Goal: Transaction & Acquisition: Purchase product/service

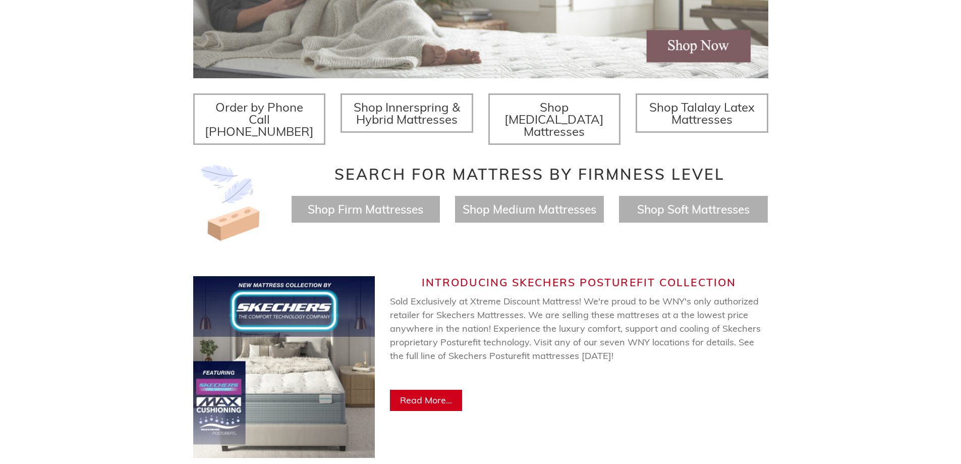
scroll to position [303, 0]
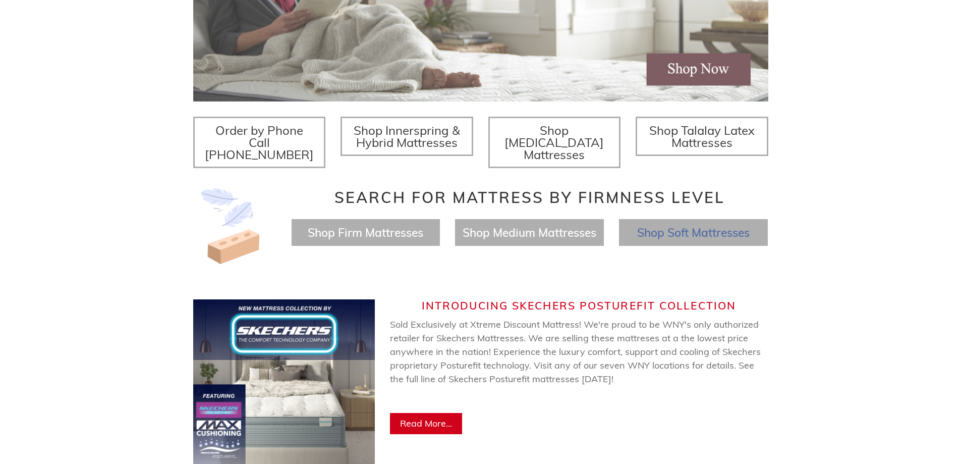
click at [718, 225] on span "Shop Soft Mattresses" at bounding box center [693, 232] width 112 height 15
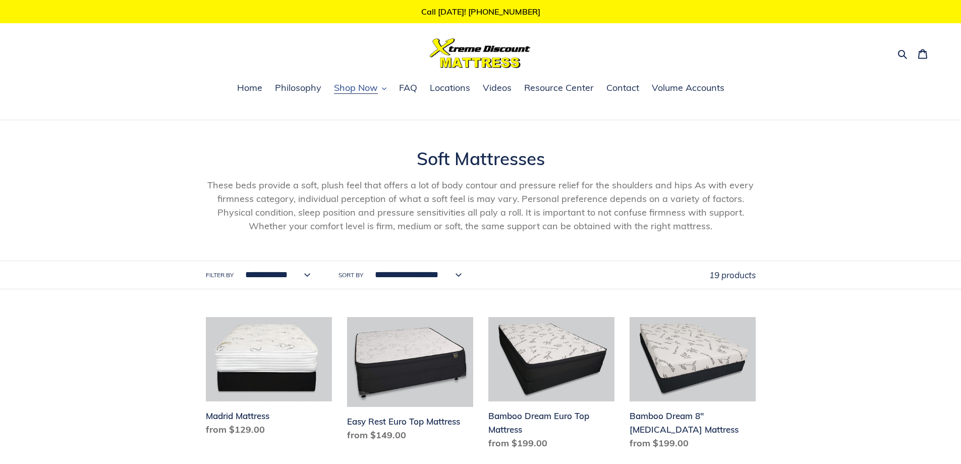
click at [353, 91] on span "Shop Now" at bounding box center [356, 88] width 44 height 12
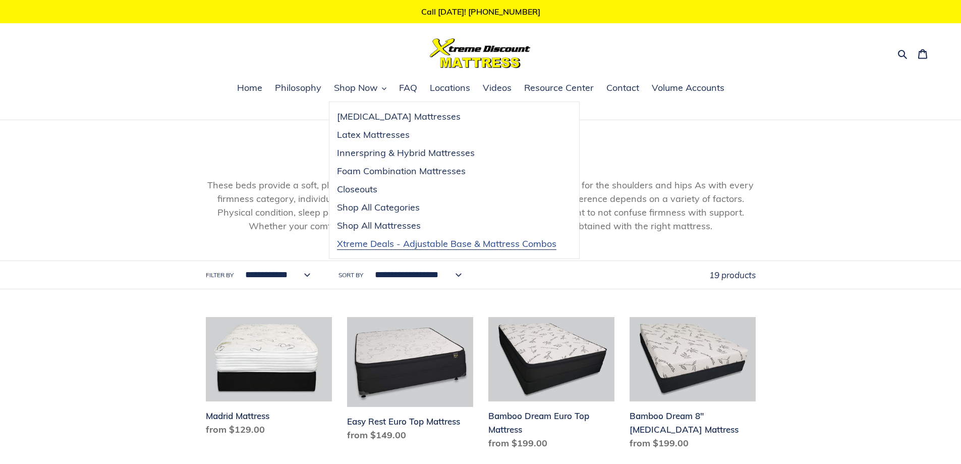
click at [374, 241] on span "Xtreme Deals - Adjustable Base & Mattress Combos" at bounding box center [446, 244] width 219 height 12
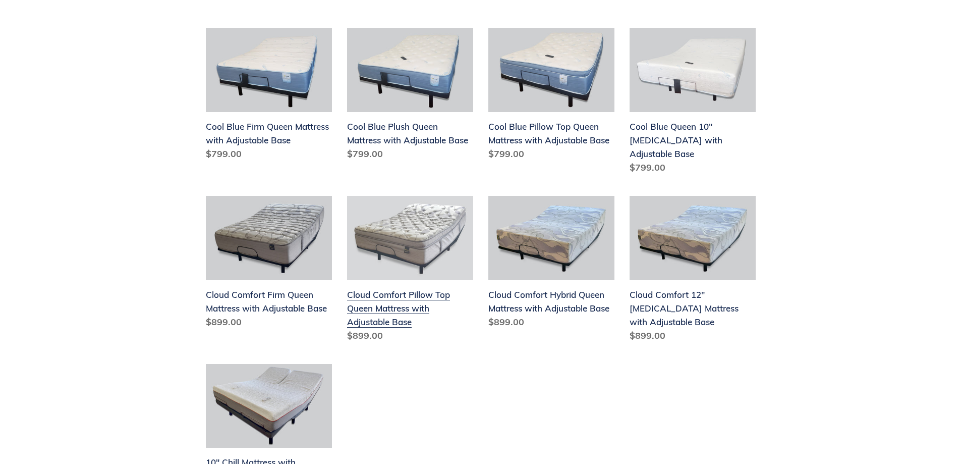
scroll to position [252, 0]
